Goal: Task Accomplishment & Management: Use online tool/utility

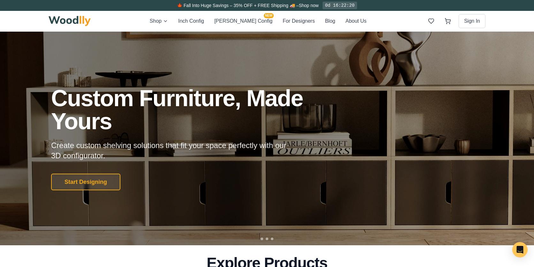
drag, startPoint x: 76, startPoint y: 177, endPoint x: 80, endPoint y: 177, distance: 3.5
click at [78, 177] on button "Start Designing" at bounding box center [85, 181] width 69 height 17
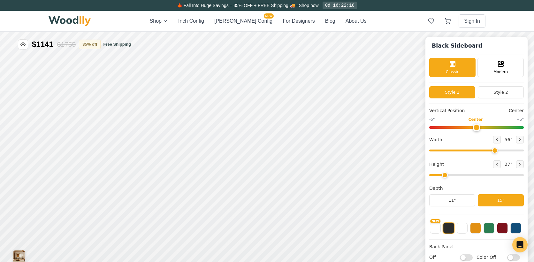
type input "56"
type input "2"
drag, startPoint x: 448, startPoint y: 149, endPoint x: 559, endPoint y: 155, distance: 110.3
type input "72"
click at [524, 151] on input "range" at bounding box center [476, 150] width 95 height 2
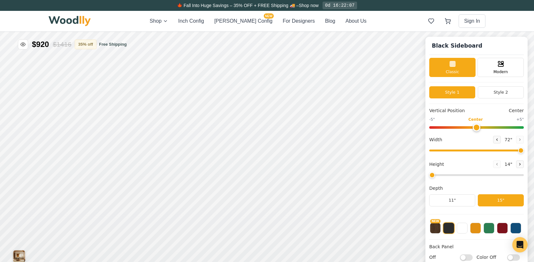
drag, startPoint x: 449, startPoint y: 174, endPoint x: 440, endPoint y: 178, distance: 9.9
click at [440, 176] on input "range" at bounding box center [476, 175] width 95 height 2
drag, startPoint x: 440, startPoint y: 177, endPoint x: 457, endPoint y: 180, distance: 17.9
click at [457, 176] on input "range" at bounding box center [476, 175] width 95 height 2
click at [356, 203] on icon at bounding box center [358, 204] width 8 height 8
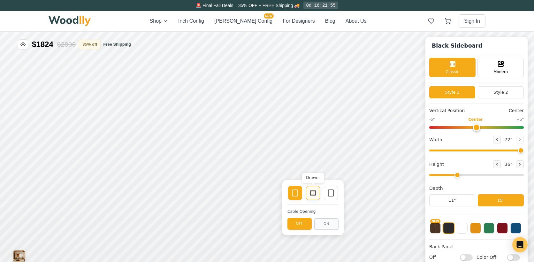
click at [311, 192] on icon at bounding box center [313, 193] width 8 height 8
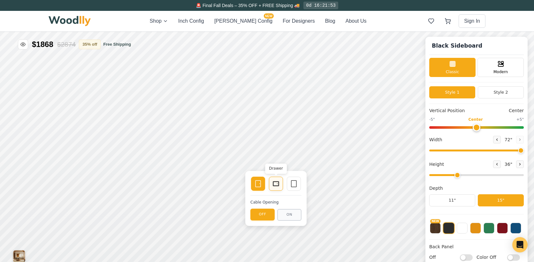
click at [273, 184] on rect at bounding box center [276, 183] width 6 height 4
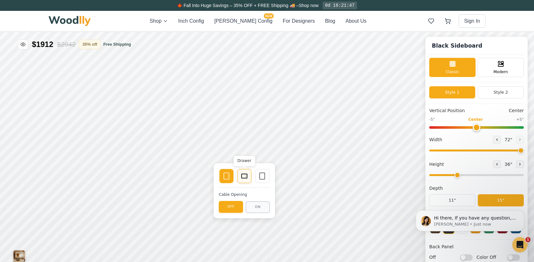
click at [245, 177] on icon at bounding box center [244, 176] width 8 height 8
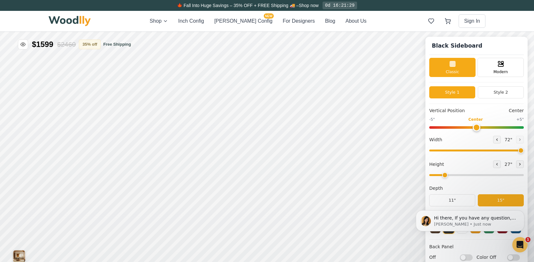
drag, startPoint x: 460, startPoint y: 175, endPoint x: 452, endPoint y: 172, distance: 9.2
type input "2"
click at [452, 174] on input "range" at bounding box center [476, 175] width 95 height 2
